Goal: Task Accomplishment & Management: Use online tool/utility

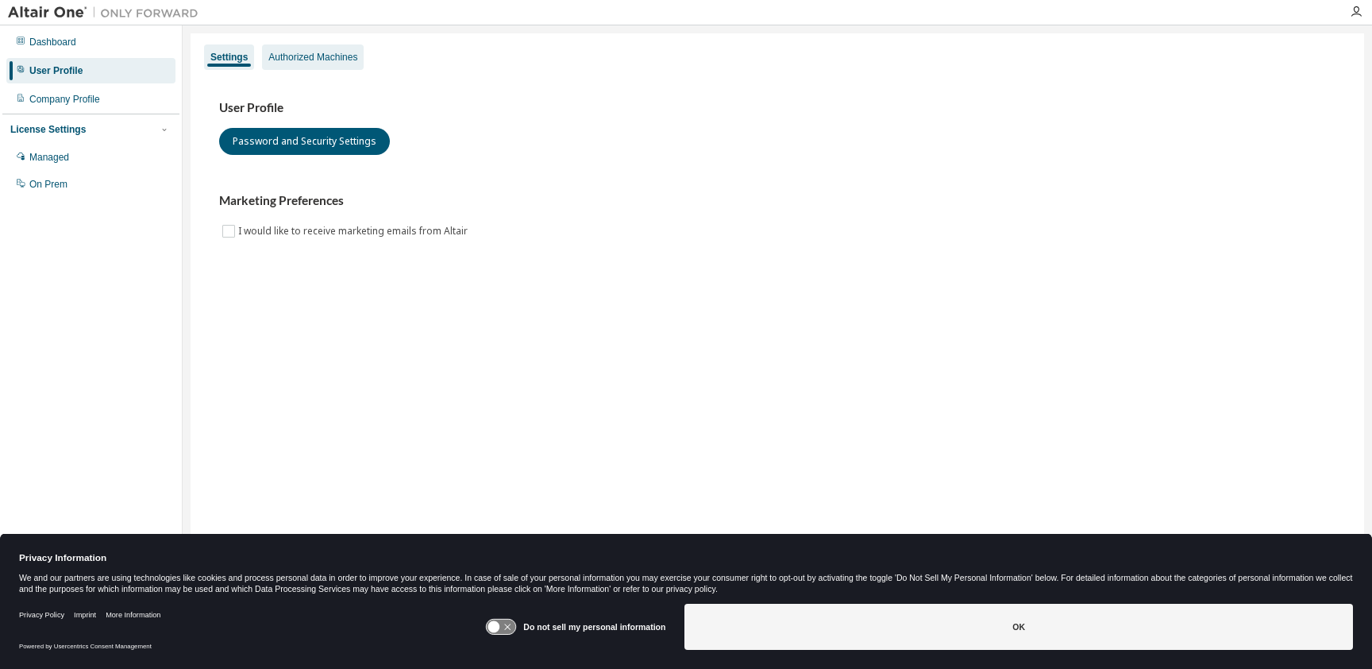
click at [336, 52] on div "Authorized Machines" at bounding box center [312, 57] width 89 height 13
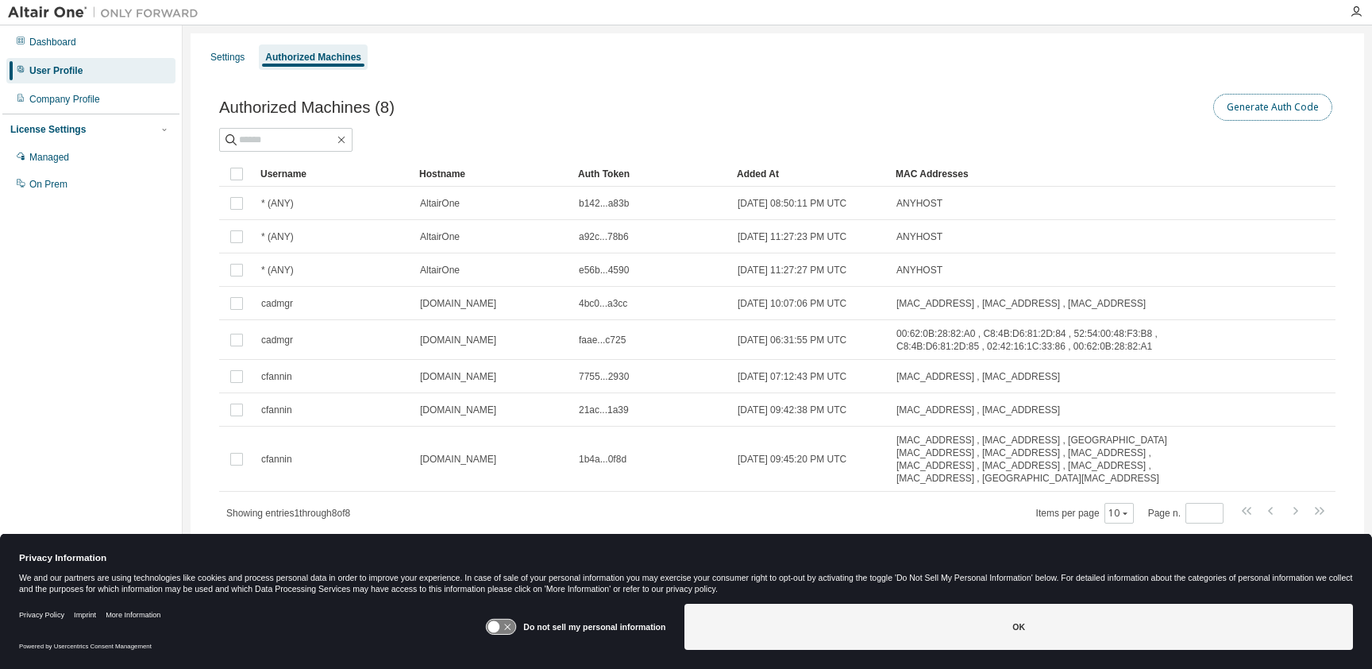
click at [1244, 111] on button "Generate Auth Code" at bounding box center [1272, 107] width 119 height 27
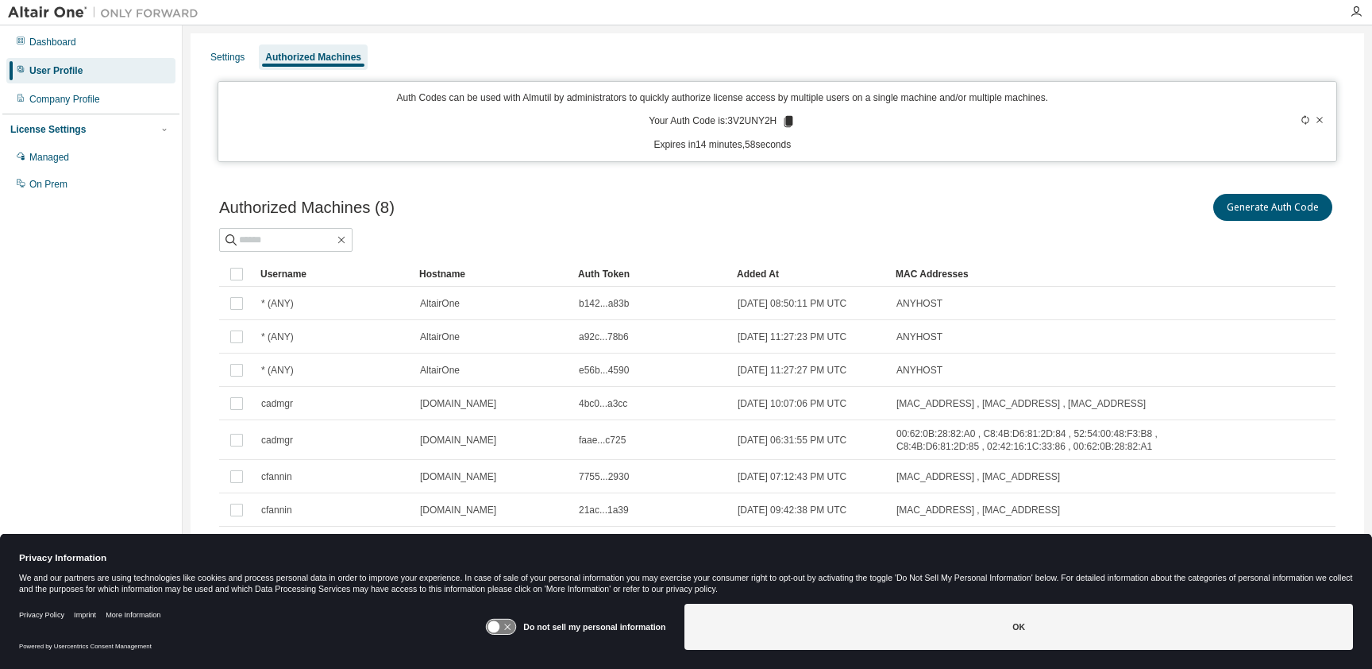
click at [752, 117] on p "Your Auth Code is: 3V2UNY2H" at bounding box center [722, 121] width 147 height 14
copy p "3V2UNY2H"
